Goal: Task Accomplishment & Management: Manage account settings

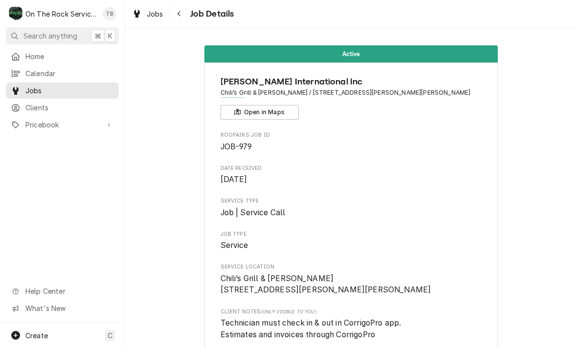
scroll to position [974, 0]
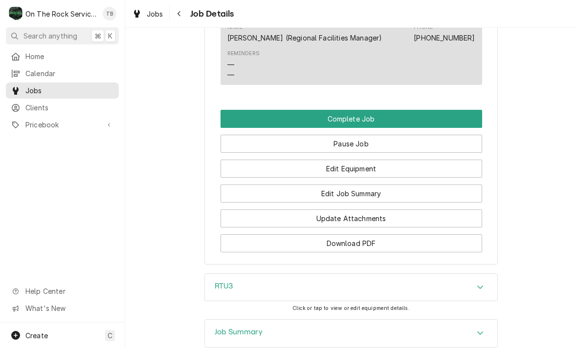
click at [466, 279] on div "RTU3" at bounding box center [351, 287] width 292 height 27
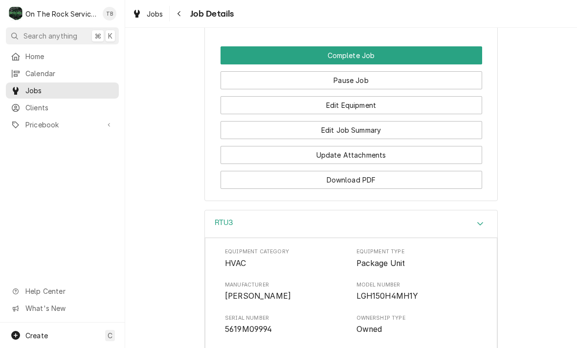
scroll to position [1035, 0]
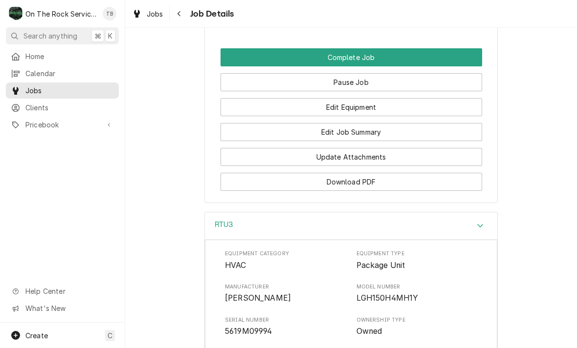
click at [371, 129] on button "Edit Job Summary" at bounding box center [350, 132] width 261 height 18
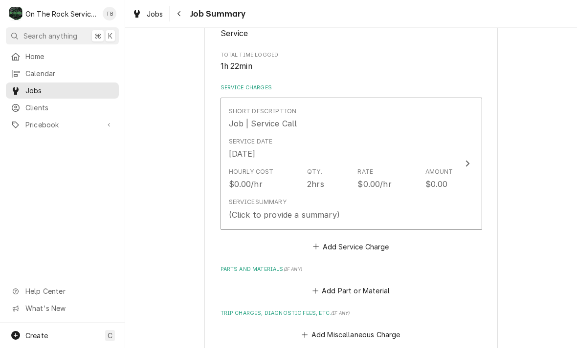
scroll to position [182, 0]
click at [374, 206] on div "Service Summary (Click to provide a summary)" at bounding box center [341, 209] width 224 height 30
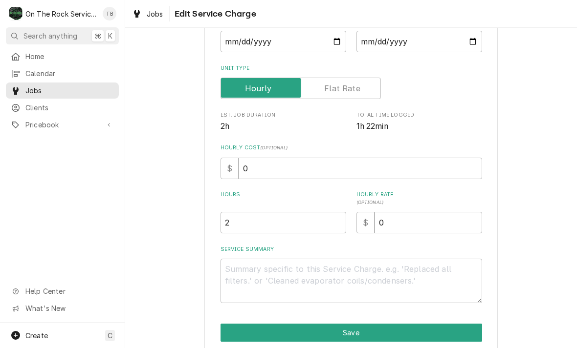
scroll to position [114, 0]
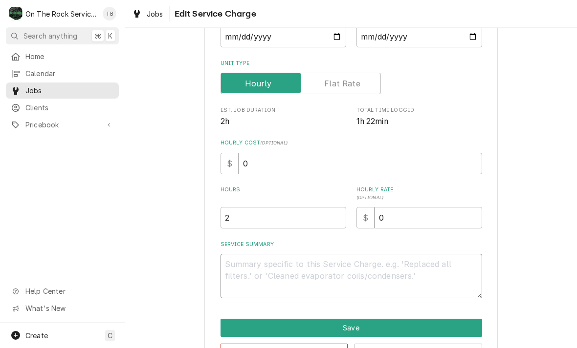
click at [260, 276] on textarea "Service Summary" at bounding box center [350, 276] width 261 height 44
type textarea "x"
type textarea "8"
type textarea "x"
type textarea "8/"
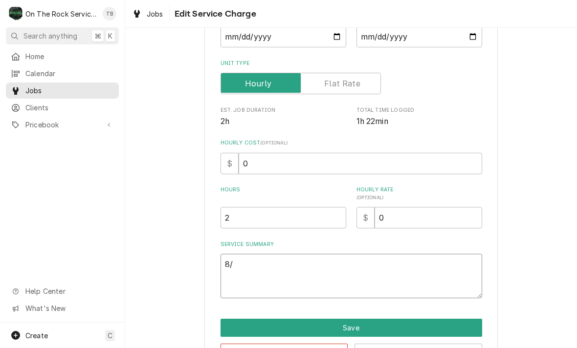
type textarea "x"
type textarea "8/1"
type textarea "x"
type textarea "8/14"
type textarea "x"
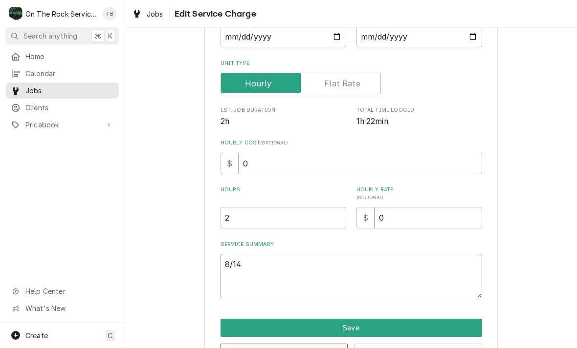
type textarea "8/14/"
type textarea "x"
type textarea "8/14/2"
type textarea "x"
type textarea "8/14/25"
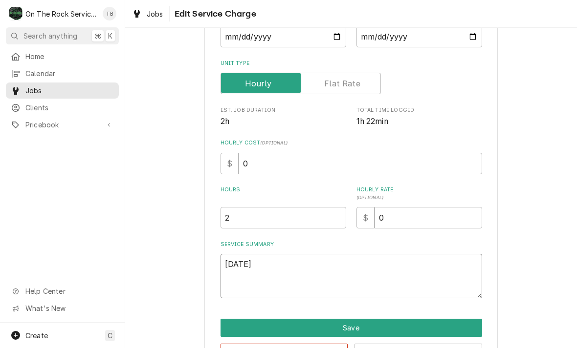
type textarea "x"
type textarea "8/14/25"
type textarea "x"
type textarea "8/14/25 t"
type textarea "x"
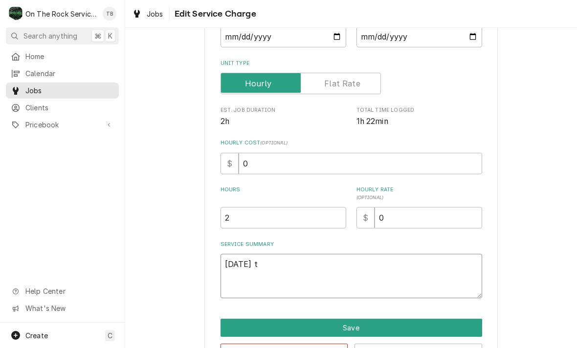
type textarea "8/14/25 tm"
type textarea "x"
type textarea "8/14/25 tmb"
type textarea "x"
type textarea "8/14/25 tmb"
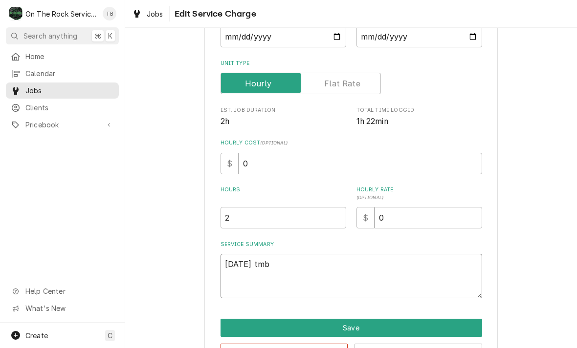
type textarea "x"
type textarea "8/14/25 tmb p"
type textarea "x"
type textarea "8/14/25 tmb pro"
type textarea "x"
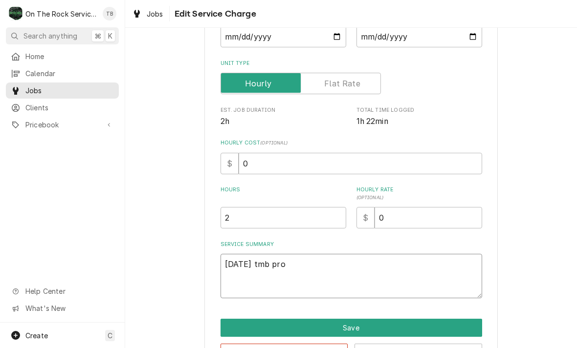
type textarea "8/14/25 tmb prov"
type textarea "x"
type textarea "8/14/25 tmb provi"
type textarea "x"
type textarea "8/14/25 tmb provid"
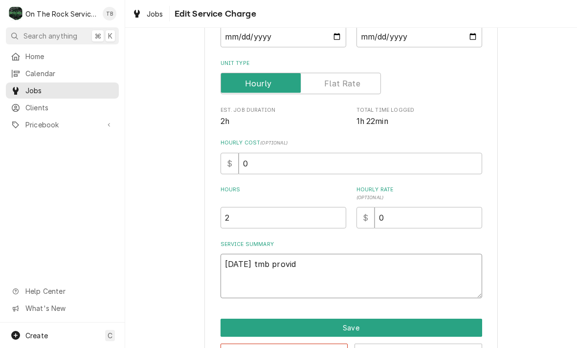
type textarea "x"
type textarea "8/14/25 tmb provide"
type textarea "x"
type textarea "8/14/25 tmb provide"
type textarea "x"
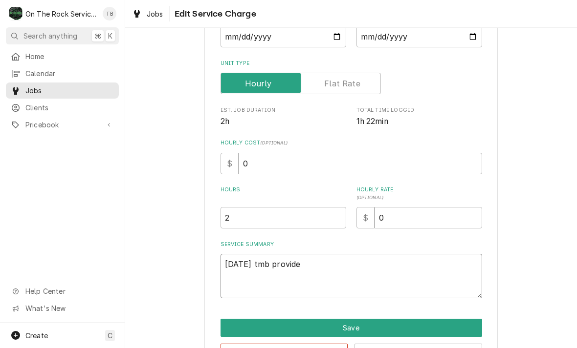
type textarea "8/14/25 tmb provide s"
type textarea "x"
type textarea "8/14/25 tmb provide ser"
type textarea "x"
type textarea "8/14/25 tmb provide serv"
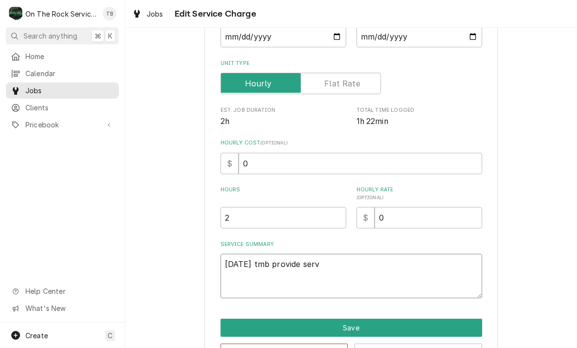
type textarea "x"
type textarea "8/14/25 tmb provide servi"
type textarea "x"
type textarea "8/14/25 tmb provide servic"
type textarea "x"
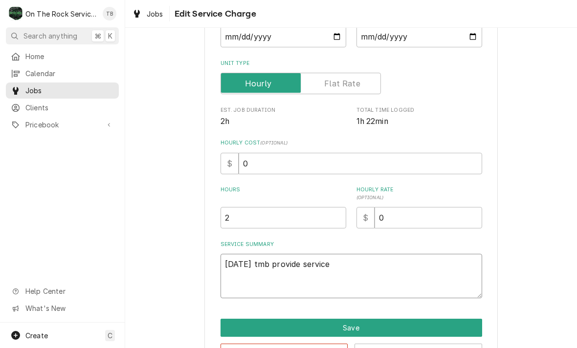
type textarea "8/14/25 tmb provide service"
type textarea "x"
type textarea "8/14/25 tmb provide service pa"
type textarea "x"
type textarea "8/14/25 tmb provide service part"
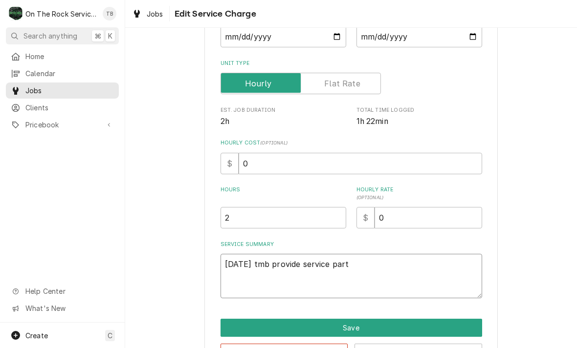
type textarea "x"
type textarea "8/14/25 tmb provide service parts"
type textarea "x"
type textarea "8/14/25 tmb provide service parts"
type textarea "x"
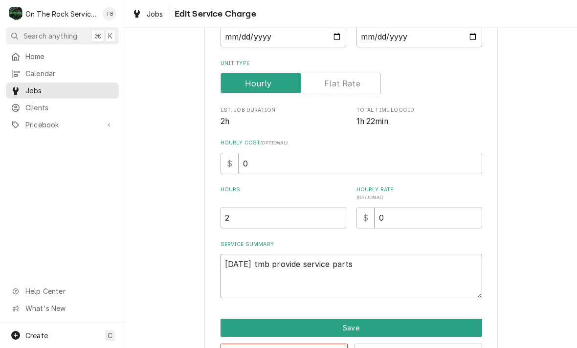
type textarea "8/14/25 tmb provide service parts a"
type textarea "x"
type textarea "8/14/25 tmb provide service parts an"
type textarea "x"
type textarea "8/14/25 tmb provide service parts and"
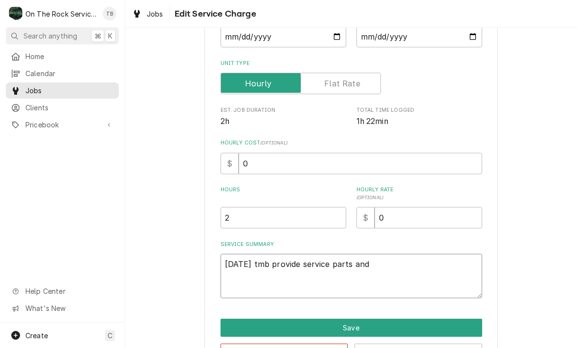
type textarea "x"
type textarea "8/14/25 tmb provide service parts and"
type textarea "x"
type textarea "8/14/25 tmb provide service parts and l"
type textarea "x"
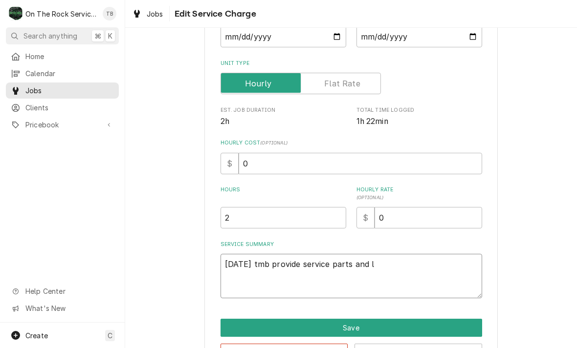
type textarea "8/14/25 tmb provide service parts and la"
type textarea "x"
type textarea "8/14/25 tmb provide service parts and labo"
type textarea "x"
type textarea "8/14/25 tmb provide service parts and labor"
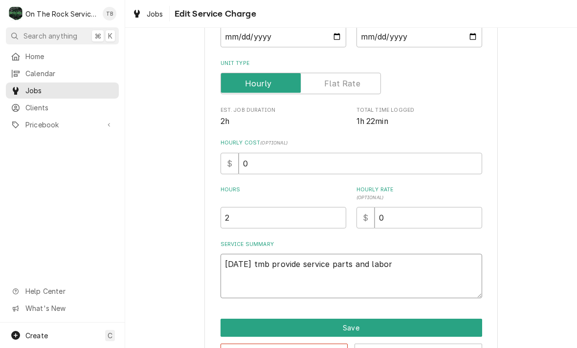
type textarea "x"
type textarea "8/14/25 tmb provide service parts and labor"
type textarea "x"
type textarea "8/14/25 tmb provide service parts and labor t"
type textarea "x"
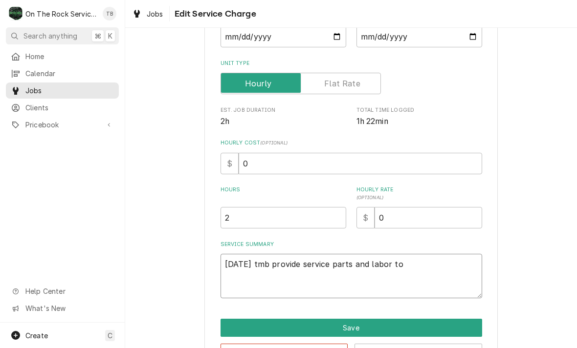
type textarea "8/14/25 tmb provide service parts and labor to"
type textarea "x"
type textarea "8/14/25 tmb provide service parts and labor to d"
type textarea "x"
type textarea "8/14/25 tmb provide service parts and labor to de"
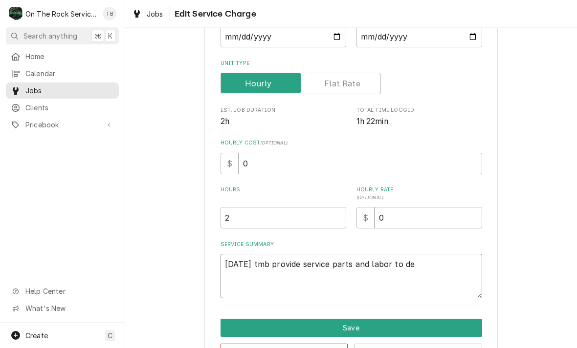
type textarea "x"
type textarea "8/14/25 tmb provide service parts and labor to det"
type textarea "x"
type textarea "8/14/25 tmb provide service parts and labor to dete"
type textarea "x"
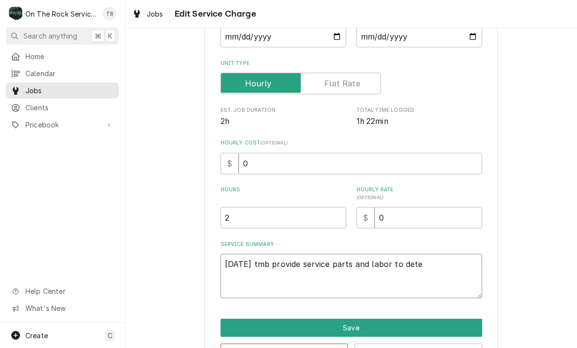
type textarea "8/14/25 tmb provide service parts and labor to deter"
type textarea "x"
type textarea "8/14/25 tmb provide service parts and labor to determ"
type textarea "x"
type textarea "8/14/25 tmb provide service parts and labor to determi"
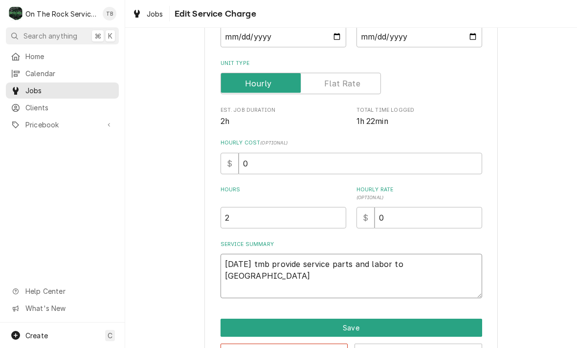
type textarea "x"
type textarea "8/14/25 tmb provide service parts and labor to determine"
type textarea "x"
type textarea "8/14/25 tmb provide service parts and labor to determine t"
type textarea "x"
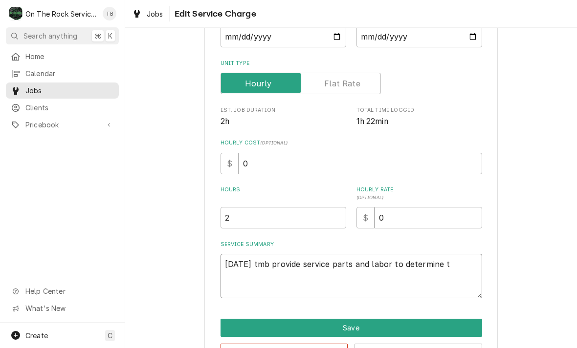
type textarea "8/14/25 tmb provide service parts and labor to determine th"
type textarea "x"
type textarea "8/14/25 tmb provide service parts and labor to determine tha"
type textarea "x"
type textarea "8/14/25 tmb provide service parts and labor to determine that"
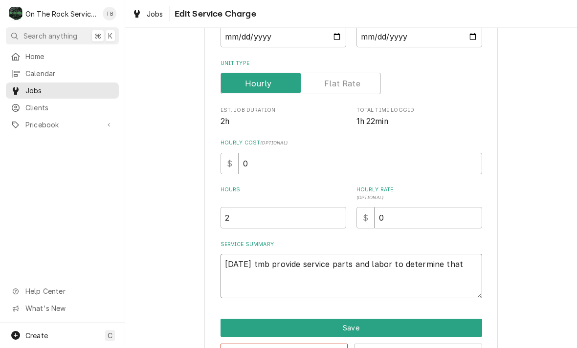
type textarea "x"
type textarea "8/14/25 tmb provide service parts and labor to determine that"
type textarea "x"
type textarea "8/14/25 tmb provide service parts and labor to determine that p"
type textarea "x"
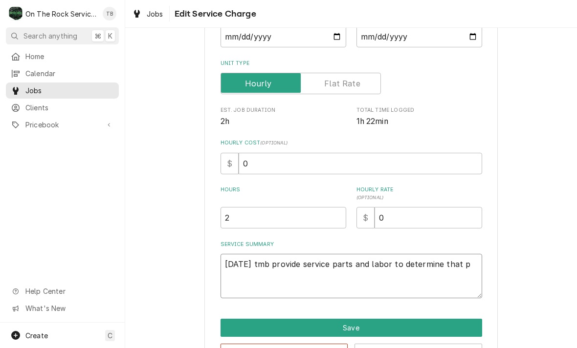
type textarea "8/14/25 tmb provide service parts and labor to determine that pe"
type textarea "x"
type textarea "8/14/25 tmb provide service parts and labor to determine that per"
type textarea "x"
type textarea "8/14/25 tmb provide service parts and labor to determine that per"
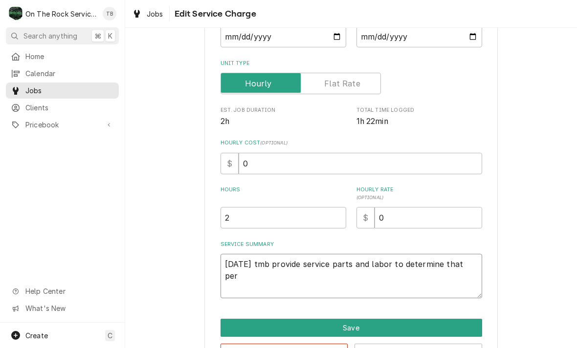
type textarea "x"
type textarea "8/14/25 tmb provide service parts and labor to determine that per c"
type textarea "x"
type textarea "8/14/25 tmb provide service parts and labor to determine that per cu"
type textarea "x"
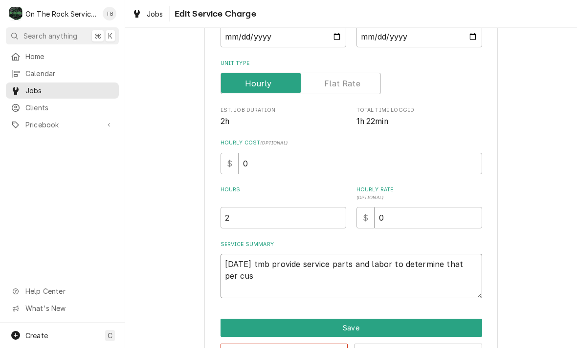
type textarea "8/14/25 tmb provide service parts and labor to determine that per cust"
type textarea "x"
type textarea "8/14/25 tmb provide service parts and labor to determine that per custo"
type textarea "x"
type textarea "8/14/25 tmb provide service parts and labor to determine that per custome"
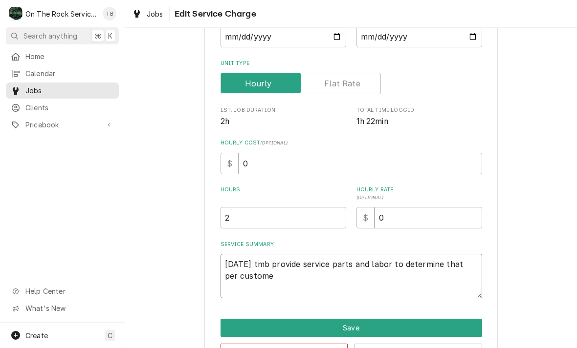
type textarea "x"
type textarea "8/14/25 tmb provide service parts and labor to determine that per customer"
type textarea "x"
type textarea "8/14/25 tmb provide service parts and labor to determine that per customer"
type textarea "x"
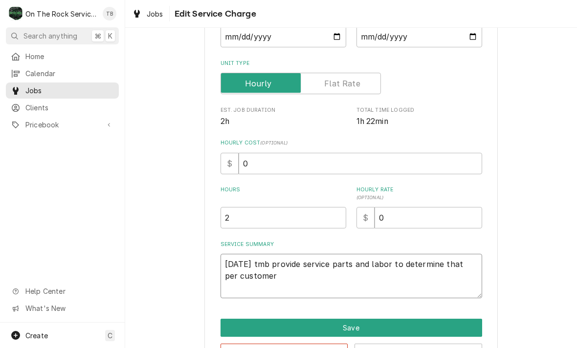
type textarea "8/14/25 tmb provide service parts and labor to determine that per customer k"
type textarea "x"
type textarea "8/14/25 tmb provide service parts and labor to determine that per customer ki"
type textarea "x"
type textarea "8/14/25 tmb provide service parts and labor to determine that per customer kit"
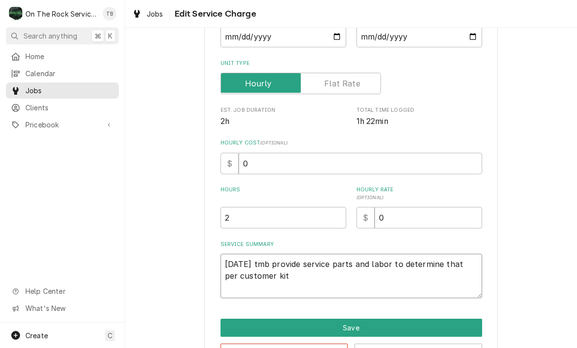
type textarea "x"
type textarea "8/14/25 tmb provide service parts and labor to determine that per customer kitch"
type textarea "x"
type textarea "8/14/25 tmb provide service parts and labor to determine that per customer kitc…"
type textarea "x"
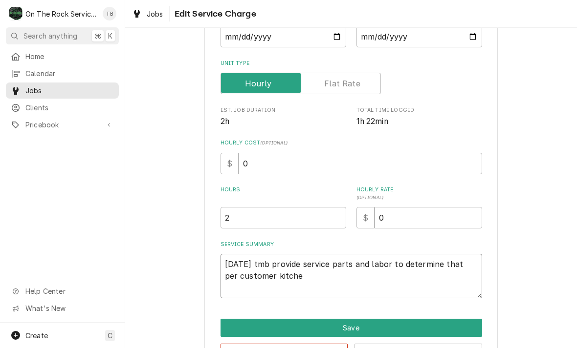
type textarea "8/14/25 tmb provide service parts and labor to determine that per customer kitc…"
type textarea "x"
type textarea "8/14/25 tmb provide service parts and labor to determine that per customer kitc…"
type textarea "x"
type textarea "8/14/25 tmb provide service parts and labor to determine that per customer kitc…"
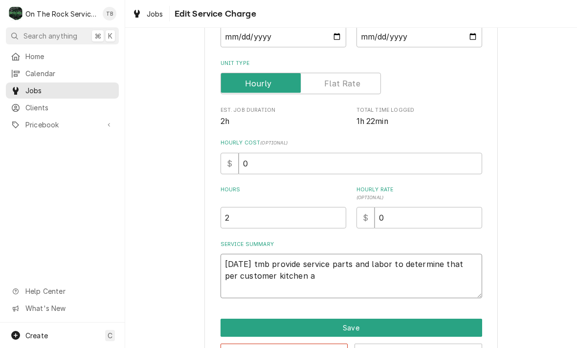
type textarea "x"
type textarea "8/14/25 tmb provide service parts and labor to determine that per customer kitc…"
type textarea "x"
type textarea "8/14/25 tmb provide service parts and labor to determine that per customer kitc…"
type textarea "x"
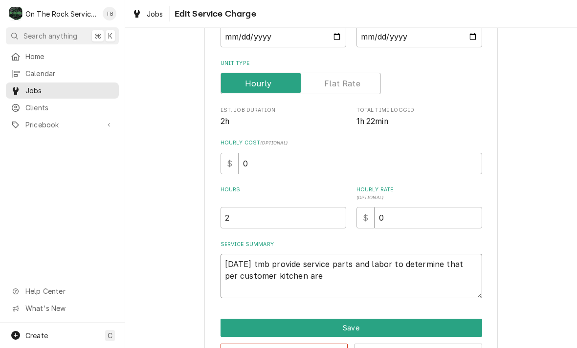
type textarea "8/14/25 tmb provide service parts and labor to determine that per customer kitc…"
type textarea "x"
type textarea "8/14/25 tmb provide service parts and labor to determine that per customer kitc…"
type textarea "x"
type textarea "8/14/25 tmb provide service parts and labor to determine that per customer kitc…"
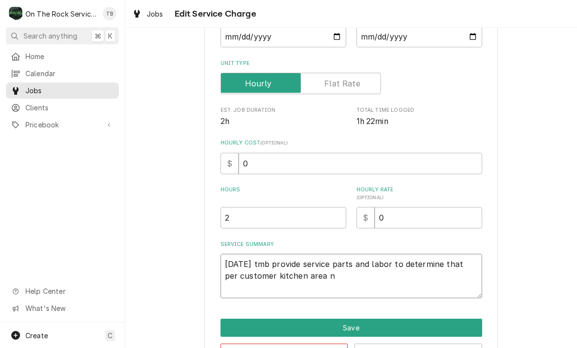
type textarea "x"
type textarea "8/14/25 tmb provide service parts and labor to determine that per customer kitc…"
type textarea "x"
type textarea "8/14/25 tmb provide service parts and labor to determine that per customer kitc…"
type textarea "x"
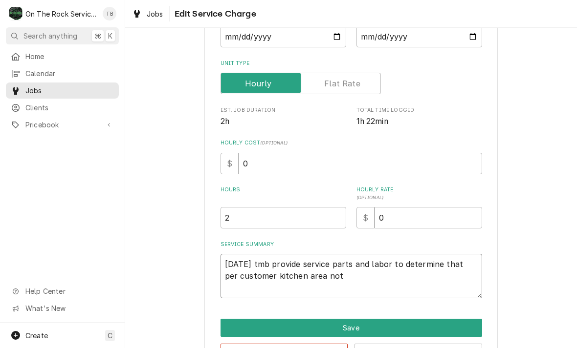
type textarea "8/14/25 tmb provide service parts and labor to determine that per customer kitc…"
type textarea "x"
type textarea "8/14/25 tmb provide service parts and labor to determine that per customer kitc…"
type textarea "x"
type textarea "8/14/25 tmb provide service parts and labor to determine that per customer kitc…"
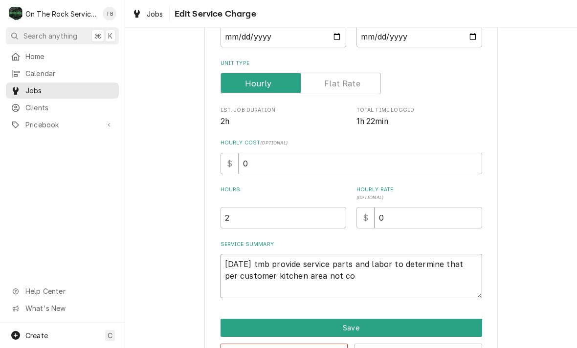
type textarea "x"
type textarea "8/14/25 tmb provide service parts and labor to determine that per customer kitc…"
type textarea "x"
type textarea "8/14/25 tmb provide service parts and labor to determine that per customer kitc…"
type textarea "x"
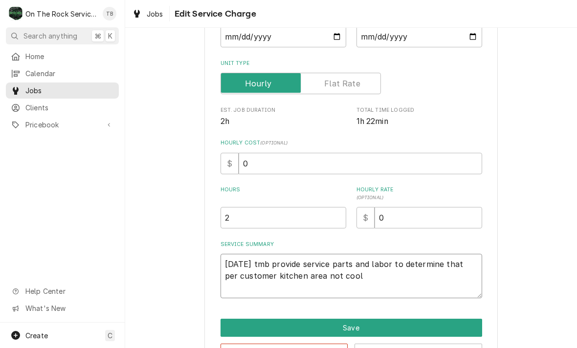
type textarea "8/14/25 tmb provide service parts and labor to determine that per customer kitc…"
type textarea "x"
type textarea "8/14/25 tmb provide service parts and labor to determine that per customer kitc…"
type textarea "x"
type textarea "8/14/25 tmb provide service parts and labor to determine that per customer kitc…"
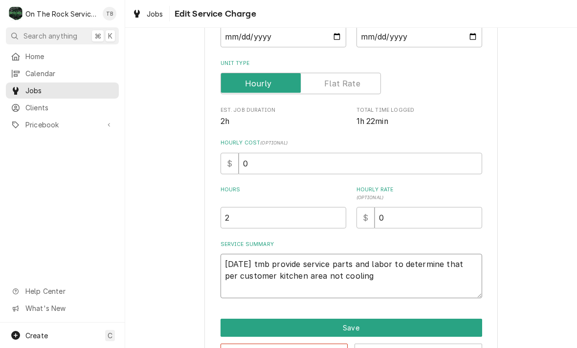
type textarea "x"
type textarea "8/14/25 tmb provide service parts and labor to determine that per customer kitc…"
type textarea "x"
type textarea "8/14/25 tmb provide service parts and labor to determine that per customer kitc…"
type textarea "x"
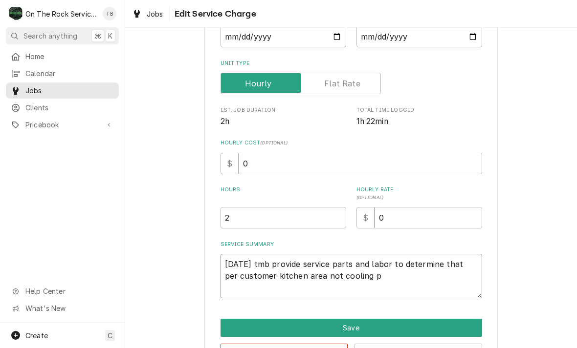
type textarea "8/14/25 tmb provide service parts and labor to determine that per customer kitc…"
type textarea "x"
type textarea "8/14/25 tmb provide service parts and labor to determine that per customer kitc…"
type textarea "x"
type textarea "8/14/25 tmb provide service parts and labor to determine that per customer kitc…"
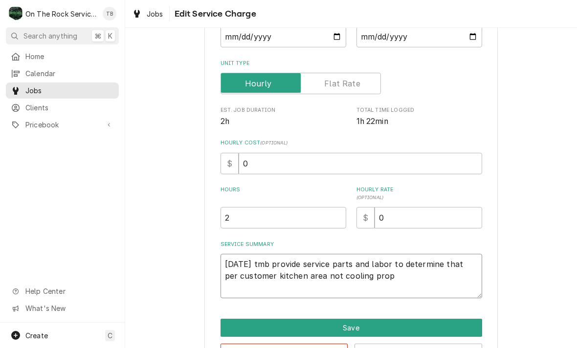
type textarea "x"
type textarea "8/14/25 tmb provide service parts and labor to determine that per customer kitc…"
type textarea "x"
type textarea "8/14/25 tmb provide service parts and labor to determine that per customer kitc…"
type textarea "x"
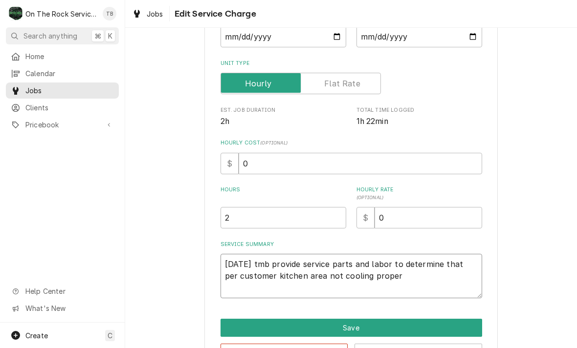
type textarea "8/14/25 tmb provide service parts and labor to determine that per customer kitc…"
type textarea "x"
type textarea "8/14/25 tmb provide service parts and labor to determine that per customer kitc…"
type textarea "x"
type textarea "8/14/25 tmb provide service parts and labor to determine that per customer kitc…"
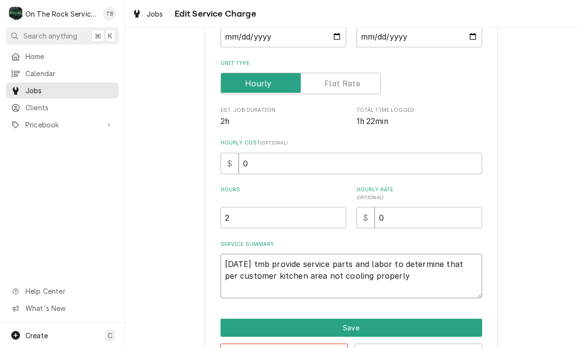
type textarea "x"
type textarea "8/14/25 tmb provide service parts and labor to determine that per customer kitc…"
type textarea "x"
type textarea "8/14/25 tmb provide service parts and labor to determine that per customer kitc…"
type textarea "x"
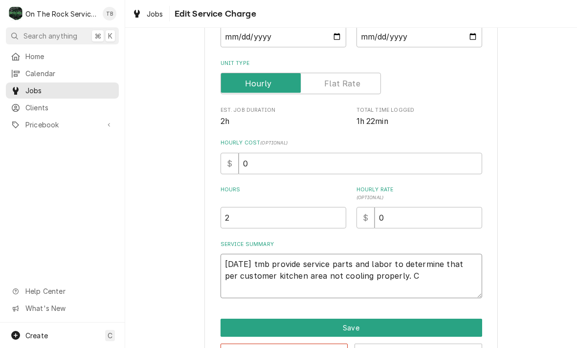
type textarea "8/14/25 tmb provide service parts and labor to determine that per customer kitc…"
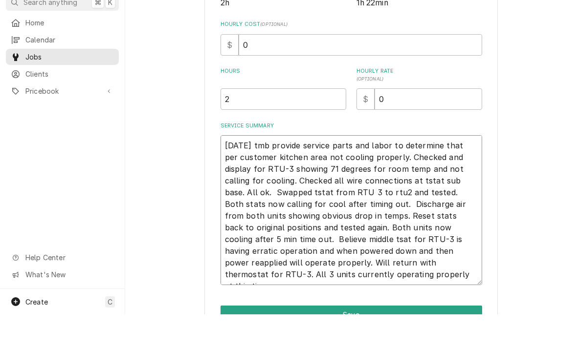
scroll to position [241, 0]
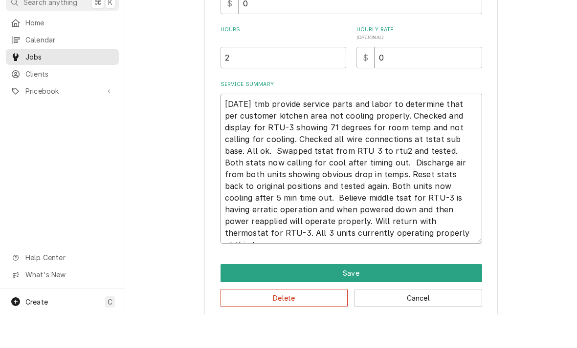
click at [379, 234] on textarea "8/14/25 tmb provide service parts and labor to determine that per customer kitc…" at bounding box center [350, 203] width 261 height 150
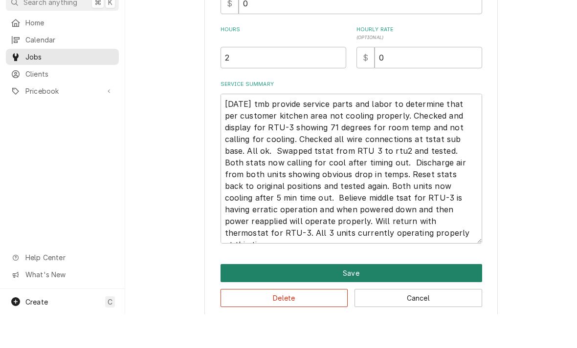
click at [351, 298] on button "Save" at bounding box center [350, 307] width 261 height 18
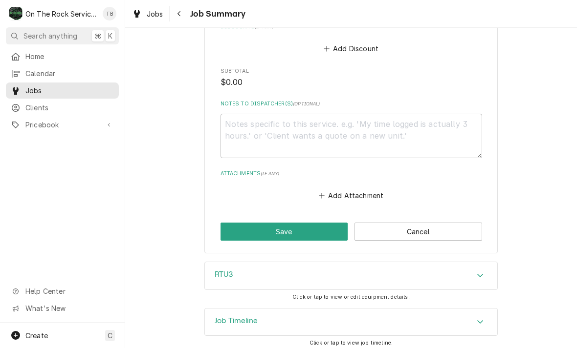
scroll to position [665, 0]
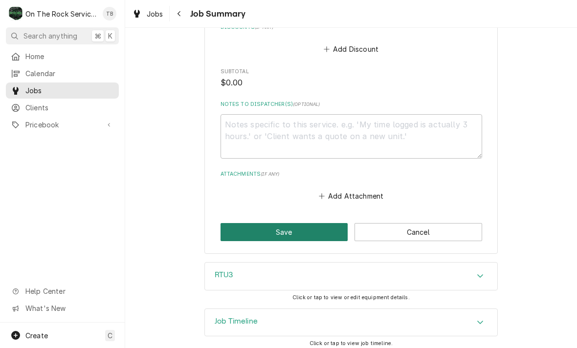
click at [295, 231] on button "Save" at bounding box center [284, 232] width 128 height 18
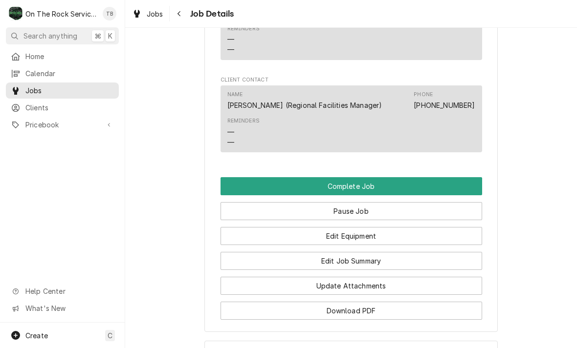
scroll to position [1026, 0]
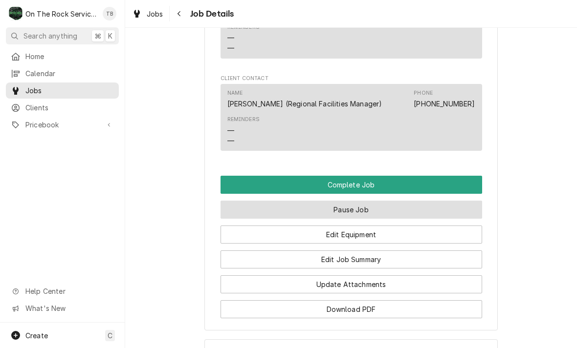
click at [404, 203] on button "Pause Job" at bounding box center [350, 210] width 261 height 18
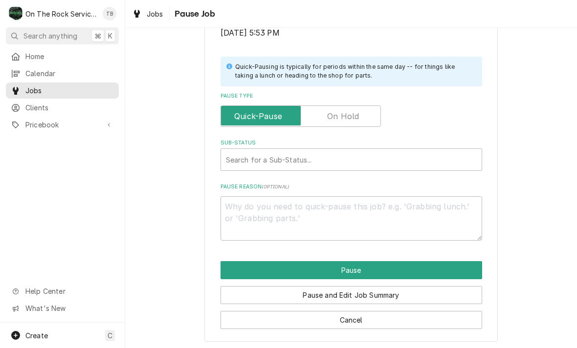
scroll to position [196, 0]
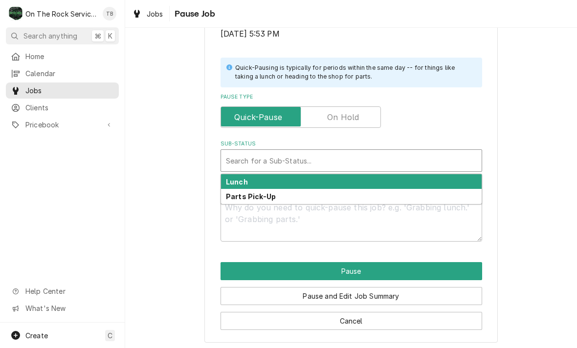
click at [360, 115] on input "Pause Type" at bounding box center [301, 118] width 152 height 22
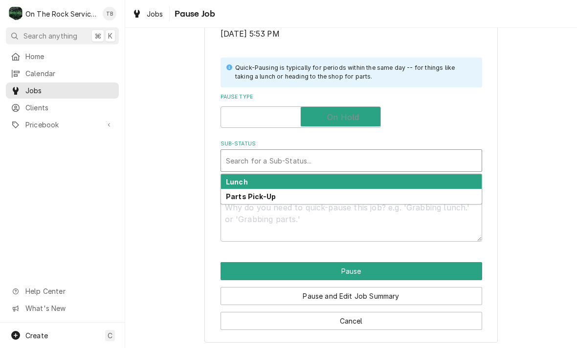
checkbox input "true"
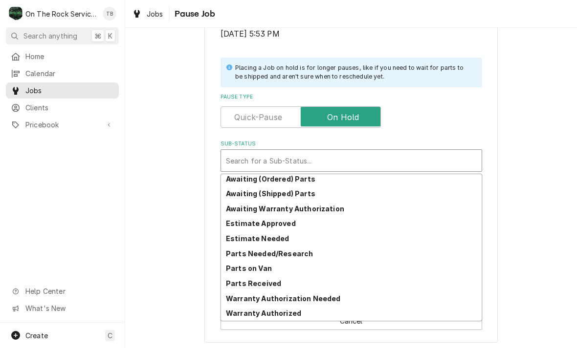
scroll to position [48, 0]
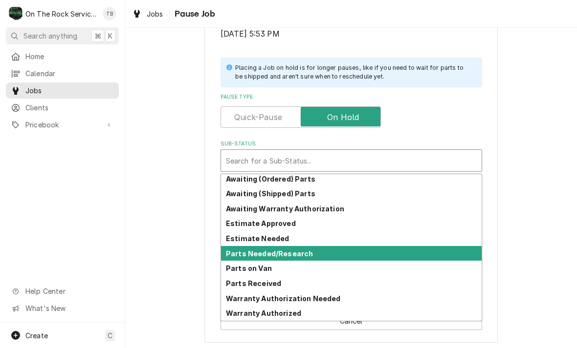
click at [324, 255] on div "Parts Needed/Research" at bounding box center [351, 253] width 261 height 15
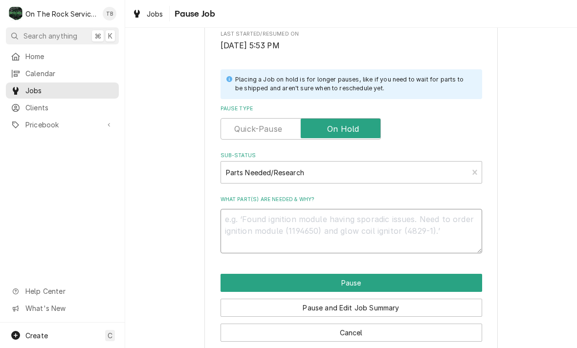
click at [269, 226] on textarea "What part(s) are needed & why?" at bounding box center [350, 231] width 261 height 44
type textarea "x"
type textarea "T"
type textarea "x"
type textarea "Th"
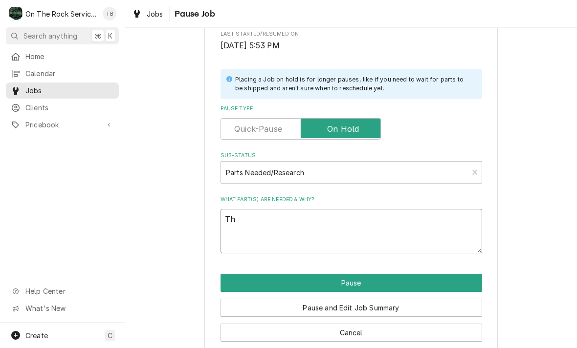
type textarea "x"
type textarea "The"
type textarea "x"
type textarea "Ther"
type textarea "x"
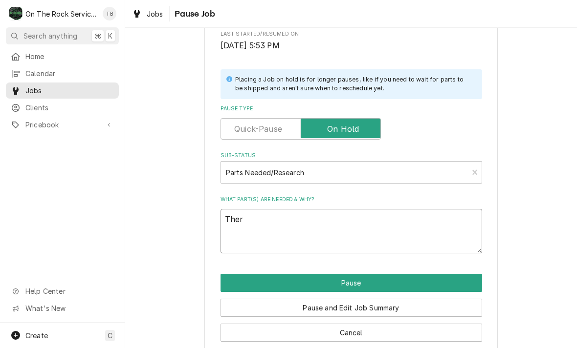
type textarea "Therm"
type textarea "x"
type textarea "Thermo"
type textarea "x"
type textarea "Thermos"
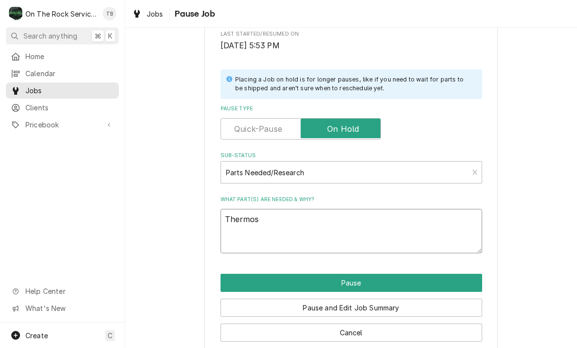
type textarea "x"
type textarea "Thermost"
type textarea "x"
type textarea "Thermosta"
type textarea "x"
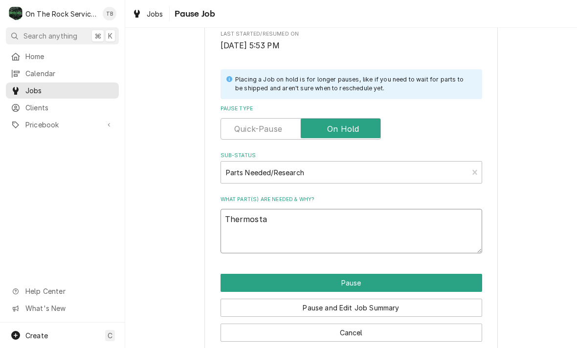
type textarea "Thermostat"
type textarea "x"
type textarea "Thermostat"
type textarea "x"
type textarea "Thermostat e"
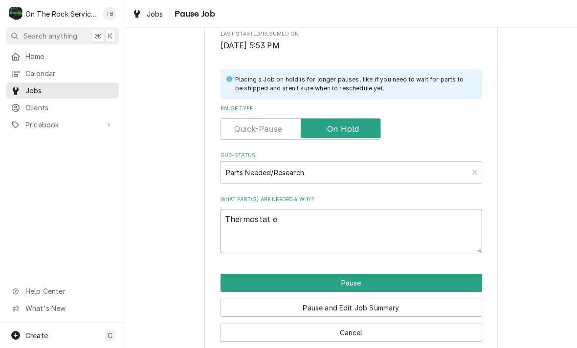
type textarea "x"
type textarea "Thermostat ei"
type textarea "x"
type textarea "Thermostat eit"
type textarea "x"
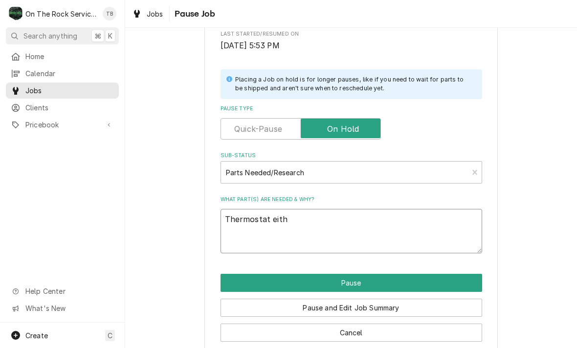
type textarea "Thermostat eithe"
type textarea "x"
type textarea "Thermostat either"
type textarea "x"
type textarea "Thermostat either"
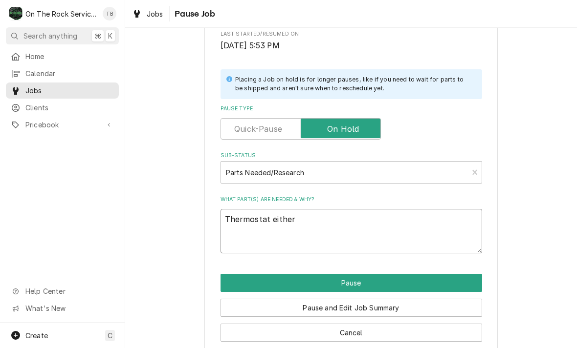
type textarea "x"
type textarea "Thermostat either o"
type textarea "x"
type textarea "Thermostat either or"
type textarea "x"
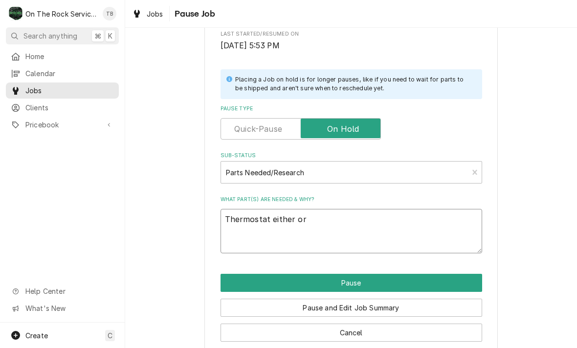
type textarea "Thermostat either ori"
type textarea "x"
type textarea "Thermostat either orig"
type textarea "x"
type textarea "Thermostat either origi"
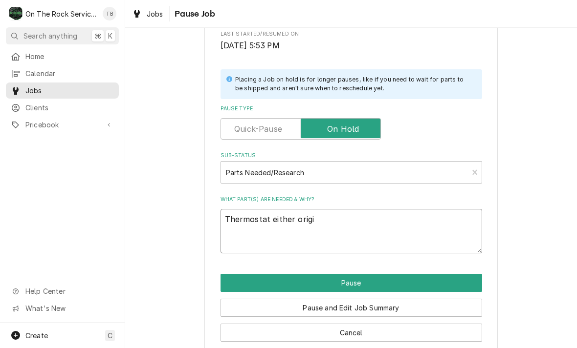
type textarea "x"
type textarea "Thermostat either origin"
type textarea "x"
type textarea "Thermostat either origina"
type textarea "x"
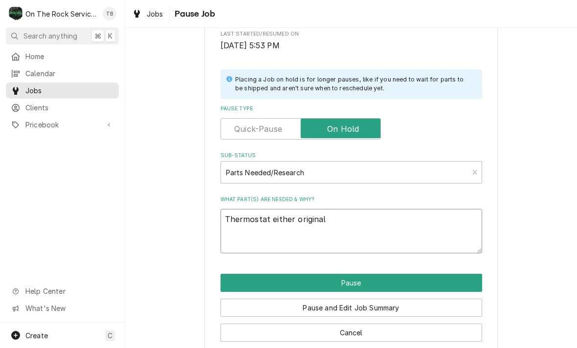
type textarea "Thermostat either original"
type textarea "x"
type textarea "Thermostat either original L"
type textarea "x"
type textarea "Thermostat either original Le"
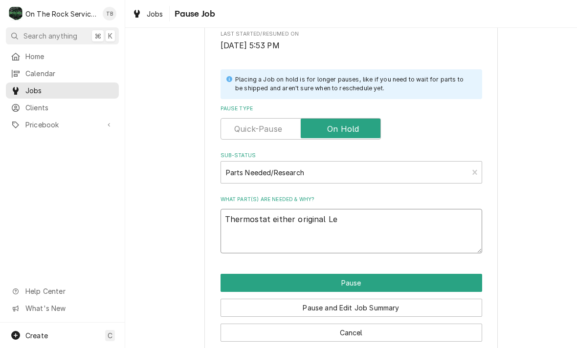
type textarea "x"
type textarea "Thermostat either original Len"
type textarea "x"
type textarea "Thermostat either original Lenno"
type textarea "x"
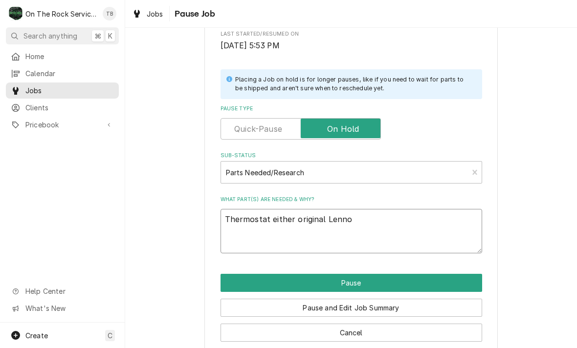
type textarea "Thermostat either original Lennox"
type textarea "x"
type textarea "Thermostat either original Lennox"
type textarea "x"
type textarea "Thermostat either original Lennox m"
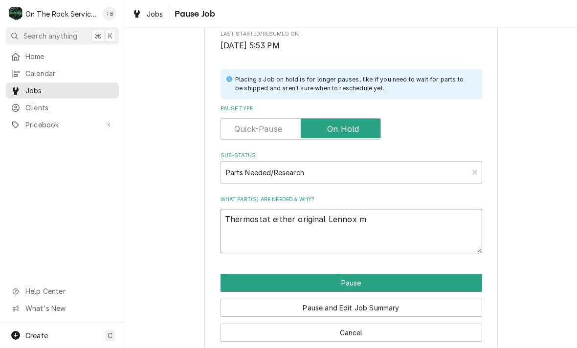
type textarea "x"
type textarea "Thermostat either original Lennox mo"
type textarea "x"
type textarea "Thermostat either original Lennox mod"
type textarea "x"
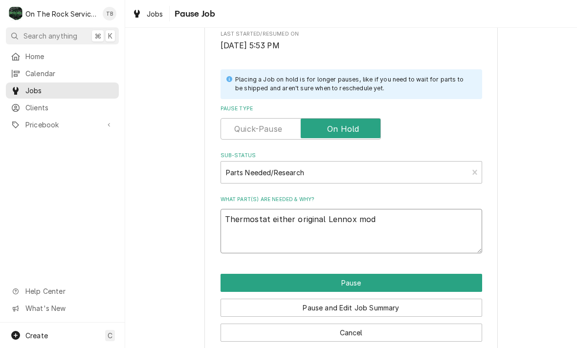
type textarea "Thermostat either original Lennox mo"
type textarea "x"
type textarea "Thermostat either original Lennox m"
type textarea "x"
type textarea "Thermostat either original Lennox"
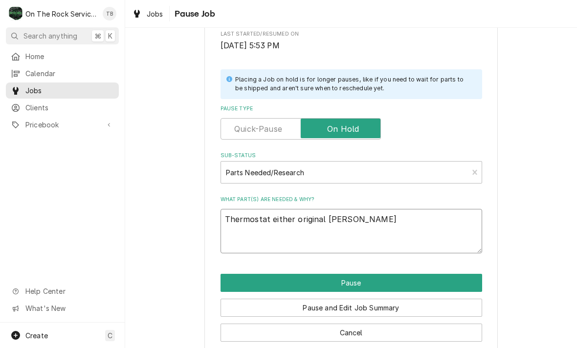
type textarea "x"
type textarea "Thermostat either original Lennox p"
type textarea "x"
type textarea "Thermostat either original Lennox pn"
type textarea "x"
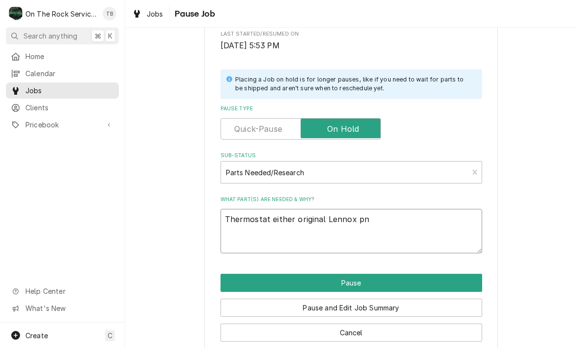
type textarea "Thermostat either original Lennox pn"
type textarea "x"
type textarea "Thermostat either original Lennox pn 1"
type textarea "x"
type textarea "Thermostat either original Lennox pn 10"
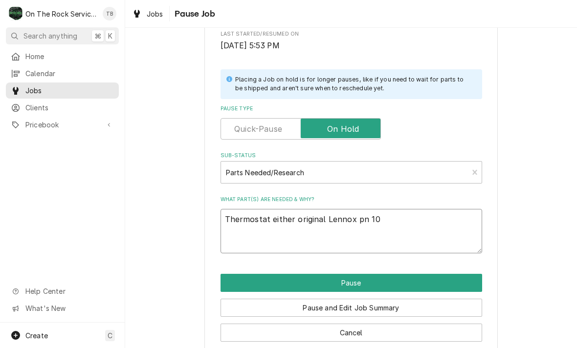
type textarea "x"
type textarea "Thermostat either original Lennox pn 104"
type textarea "x"
type textarea "Thermostat either original Lennox pn 1045"
type textarea "x"
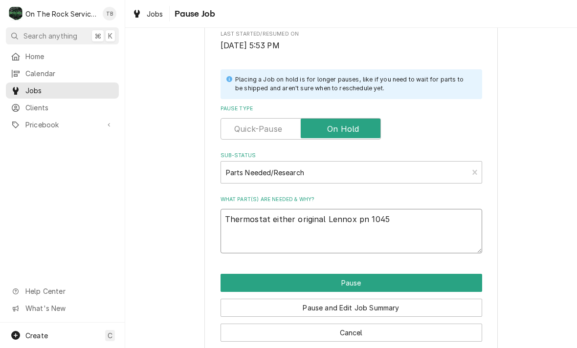
type textarea "Thermostat either original Lennox pn 10451"
type textarea "x"
type textarea "Thermostat either original Lennox pn 104516"
type textarea "x"
type textarea "Thermostat either original Lennox pn 104516-"
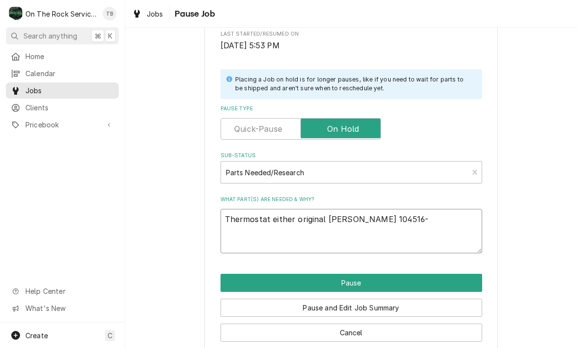
type textarea "x"
type textarea "Thermostat either original Lennox pn 104516-0"
type textarea "x"
type textarea "Thermostat either original Lennox pn 104516-02"
type textarea "x"
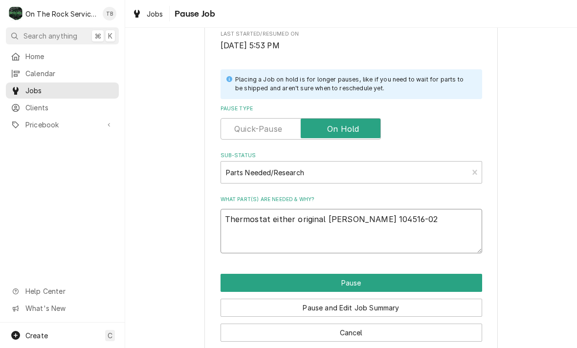
type textarea "Thermostat either original Lennox pn 104516-02"
type textarea "x"
type textarea "Thermostat either original Lennox pn 104516-02 or"
type textarea "x"
type textarea "Thermostat either original Lennox pn 104516-02 or"
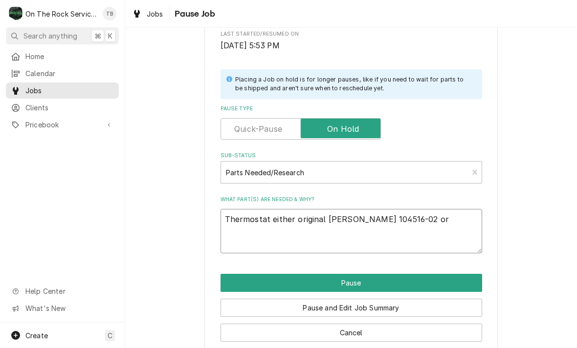
type textarea "x"
type textarea "Thermostat either original Lennox pn 104516-02 or c"
type textarea "x"
type textarea "Thermostat either original Lennox pn 104516-02 or com"
type textarea "x"
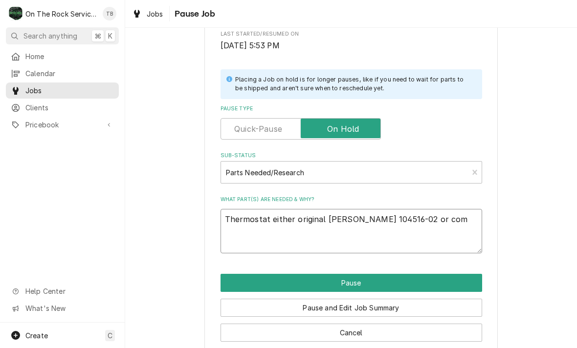
type textarea "Thermostat either original Lennox pn 104516-02 or comp"
type textarea "x"
type textarea "Thermostat either original Lennox pn 104516-02 or compra"
type textarea "x"
type textarea "Thermostat either original Lennox pn 104516-02 or comprab"
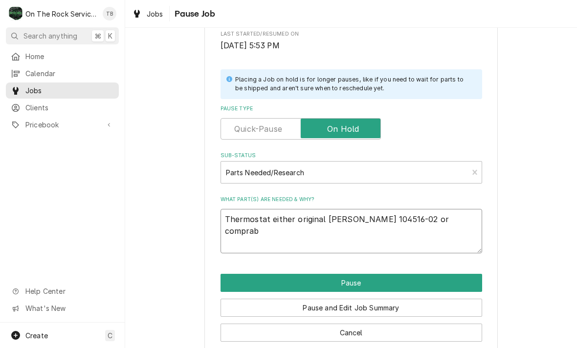
type textarea "x"
type textarea "Thermostat either original Lennox pn 104516-02 or comprabl"
type textarea "x"
type textarea "Thermostat either original Lennox pn 104516-02 or comprable"
type textarea "x"
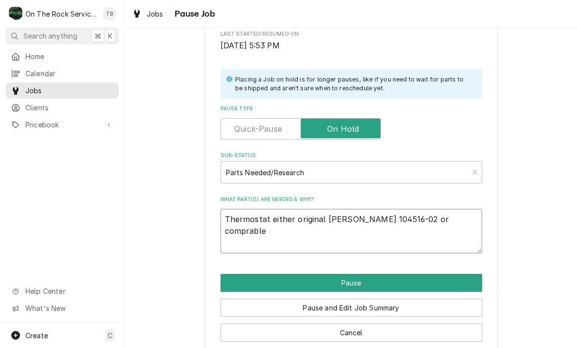
type textarea "Thermostat either original Lennox pn 104516-02 or comparable"
type textarea "x"
type textarea "Thermostat either original Lennox pn 104516-02 or comparable"
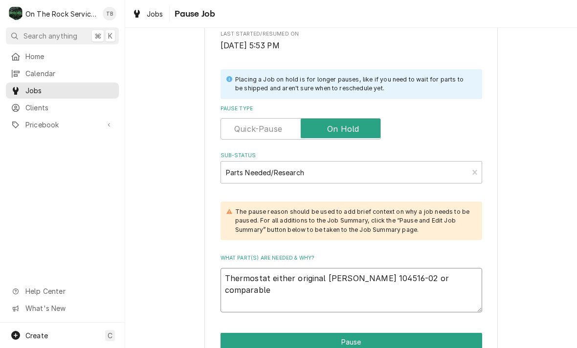
type textarea "x"
type textarea "Thermostat either original Lennox pn 104516-02 or comparable"
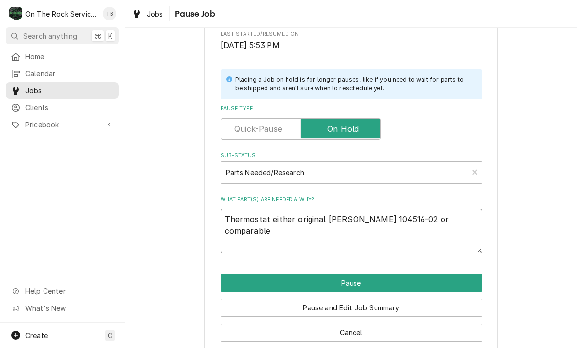
type textarea "x"
type textarea "Thermostat either original Lennox pn 104516-02 or comparab"
type textarea "x"
type textarea "Thermostat either original Lennox pn 104516-02 or compar"
type textarea "x"
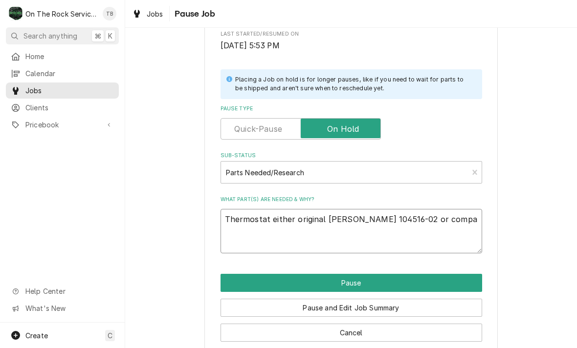
type textarea "Thermostat either original Lennox pn 104516-02 or comp"
type textarea "x"
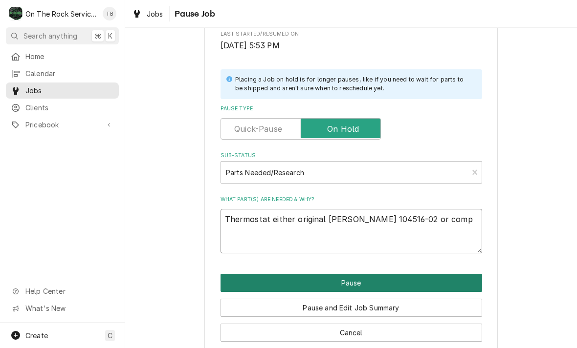
type textarea "Thermostat either original Lennox pn 104516-02 or comp"
click at [432, 283] on button "Pause" at bounding box center [350, 283] width 261 height 18
type textarea "x"
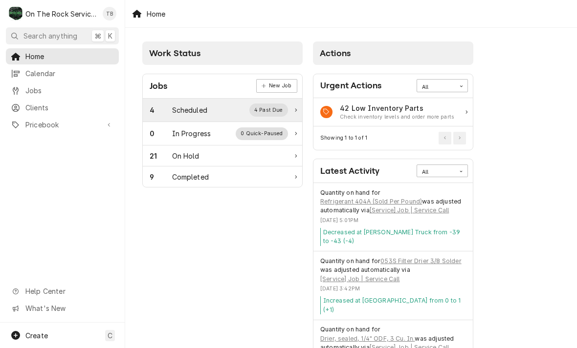
click at [208, 110] on div "4 Scheduled 4 Past Due" at bounding box center [219, 110] width 138 height 13
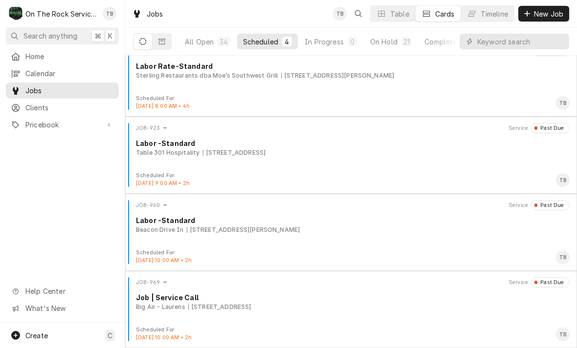
scroll to position [16, 0]
